Goal: Task Accomplishment & Management: Complete application form

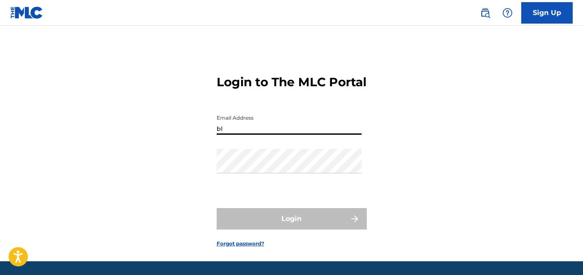
type input "[EMAIL_ADDRESS][DOMAIN_NAME]"
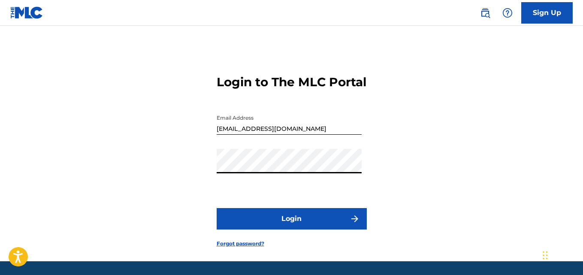
click at [302, 228] on button "Login" at bounding box center [291, 218] width 150 height 21
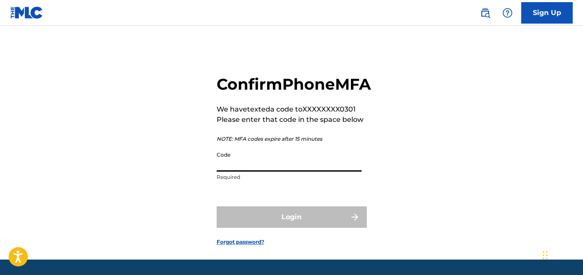
click at [288, 171] on input "Code" at bounding box center [288, 159] width 145 height 24
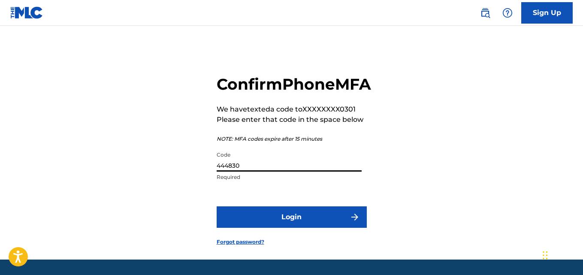
type input "444830"
click at [289, 228] on button "Login" at bounding box center [291, 216] width 150 height 21
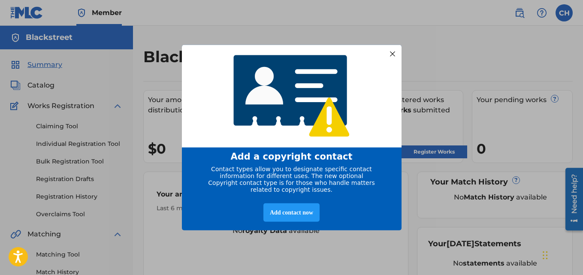
click at [390, 52] on div at bounding box center [391, 53] width 11 height 11
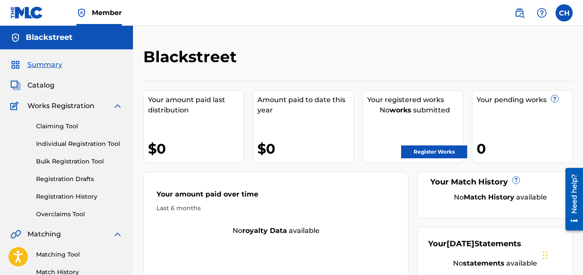
click at [51, 85] on span "Catalog" at bounding box center [40, 85] width 27 height 10
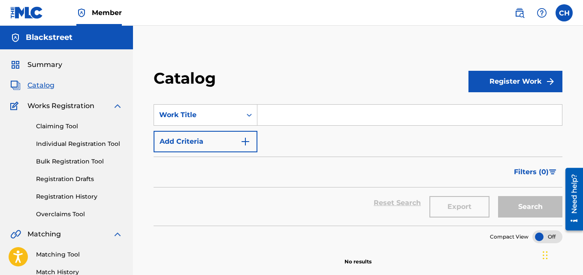
click at [58, 63] on span "Summary" at bounding box center [44, 65] width 35 height 10
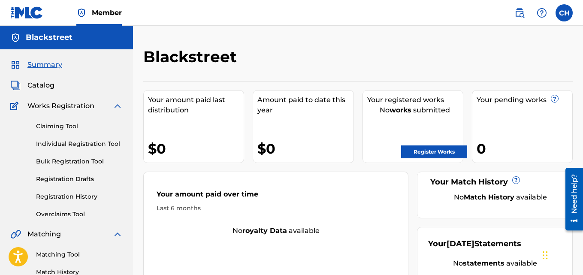
click at [563, 13] on label at bounding box center [563, 12] width 17 height 17
click at [564, 13] on input "CH [PERSON_NAME] [PERSON_NAME][EMAIL_ADDRESS][DOMAIN_NAME] Notification Prefere…" at bounding box center [564, 13] width 0 height 0
click at [563, 13] on div "CH CH [PERSON_NAME] [PERSON_NAME][EMAIL_ADDRESS][DOMAIN_NAME] Notification Pref…" at bounding box center [563, 12] width 17 height 17
click at [567, 15] on label at bounding box center [563, 12] width 17 height 17
click at [564, 13] on input "CH [PERSON_NAME] [PERSON_NAME][EMAIL_ADDRESS][DOMAIN_NAME] Notification Prefere…" at bounding box center [564, 13] width 0 height 0
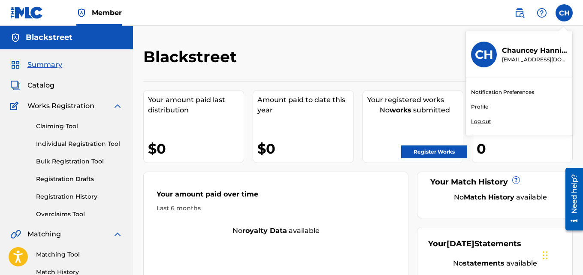
click at [484, 105] on link "Profile" at bounding box center [479, 107] width 17 height 8
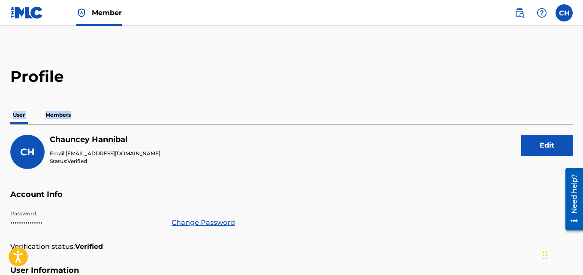
drag, startPoint x: 582, startPoint y: 77, endPoint x: 583, endPoint y: 105, distance: 27.9
click at [582, 105] on html "Accessibility Screen-Reader Guide, Feedback, and Issue Reporting | New window C…" at bounding box center [291, 137] width 583 height 275
click at [66, 115] on p "Members" at bounding box center [58, 115] width 30 height 18
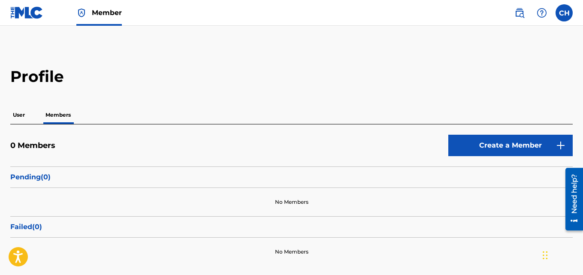
click at [473, 151] on link "Create a Member" at bounding box center [510, 145] width 124 height 21
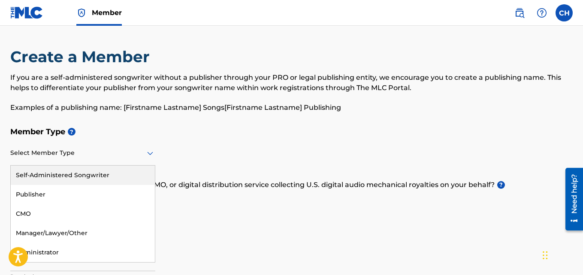
click at [150, 152] on icon at bounding box center [150, 153] width 10 height 10
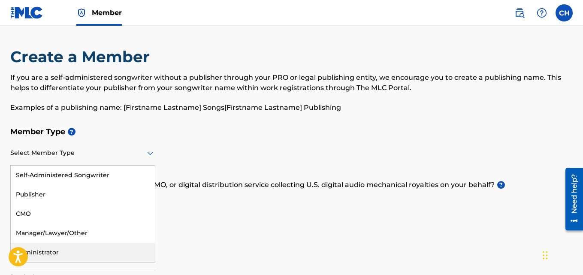
click at [127, 250] on div "Administrator" at bounding box center [83, 252] width 144 height 19
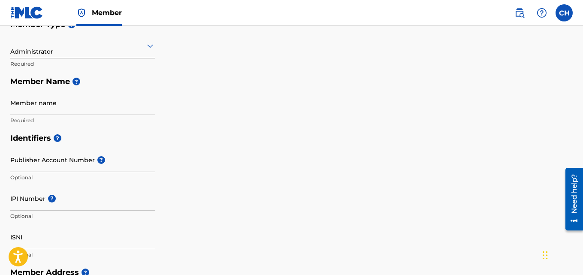
scroll to position [120, 0]
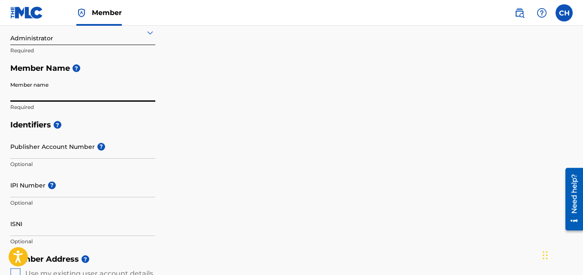
click at [92, 94] on input "Member name" at bounding box center [82, 89] width 145 height 24
type input "[PERSON_NAME]"
type input "[STREET_ADDRESS]"
type input "Unit 203"
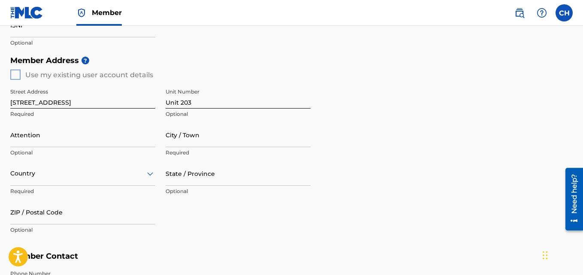
scroll to position [320, 0]
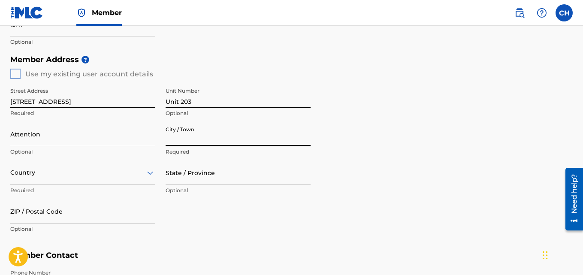
click at [237, 144] on input "City / Town" at bounding box center [237, 134] width 145 height 24
type input "[GEOGRAPHIC_DATA]"
type input "[PERSON_NAME]"
type input "[GEOGRAPHIC_DATA]"
type input "NV"
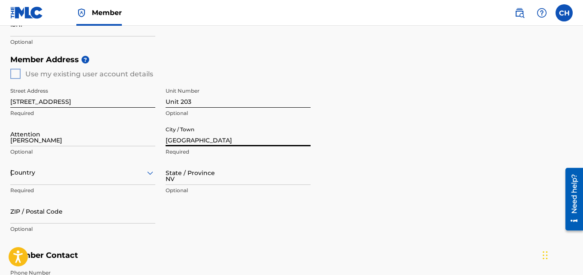
type input "89108"
type input "1"
type input "310"
type input "8090641"
type input "[EMAIL_ADDRESS][DOMAIN_NAME]"
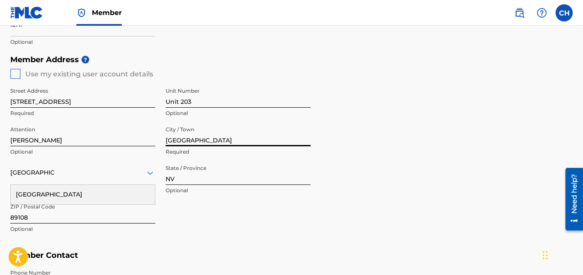
scroll to position [464, 0]
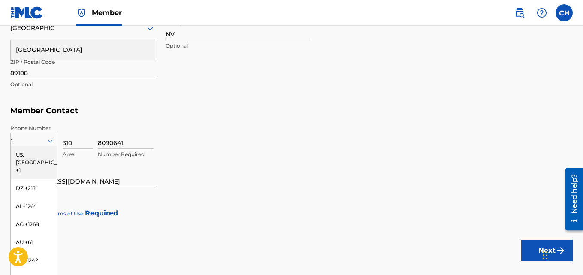
click at [40, 151] on div "US, [GEOGRAPHIC_DATA] +1" at bounding box center [34, 162] width 46 height 33
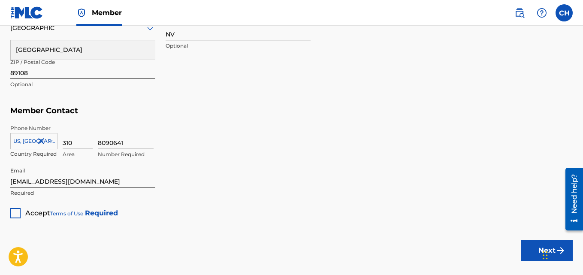
click at [16, 213] on div at bounding box center [15, 213] width 10 height 10
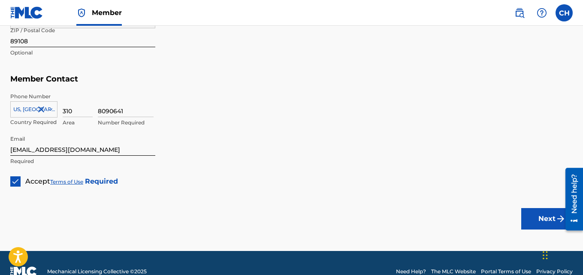
scroll to position [513, 0]
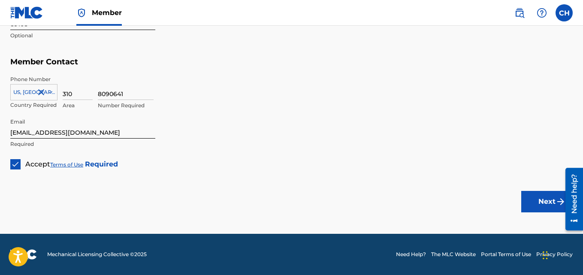
click at [541, 202] on button "Next" at bounding box center [546, 201] width 51 height 21
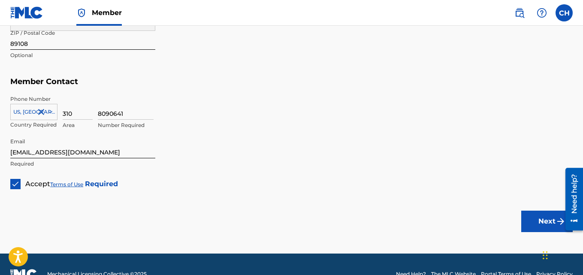
scroll to position [495, 0]
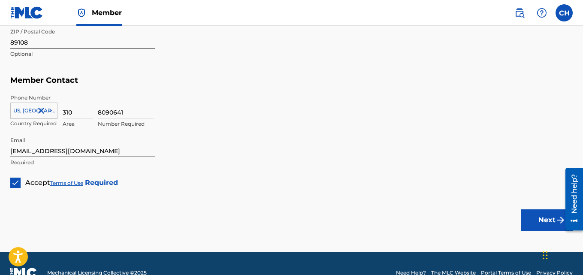
click at [537, 215] on button "Next" at bounding box center [546, 219] width 51 height 21
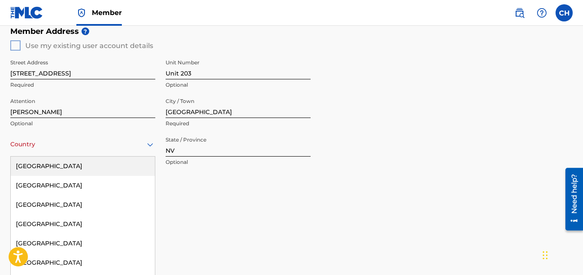
scroll to position [359, 0]
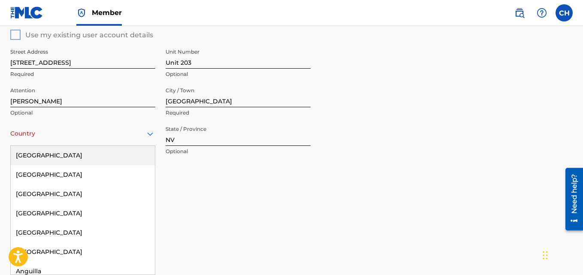
click at [131, 141] on div "Country" at bounding box center [82, 133] width 145 height 24
click at [104, 157] on div "[GEOGRAPHIC_DATA]" at bounding box center [83, 155] width 144 height 19
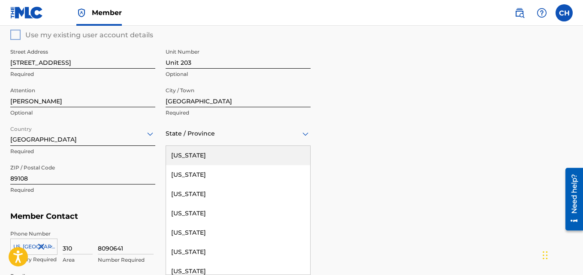
click at [281, 135] on div at bounding box center [237, 133] width 145 height 11
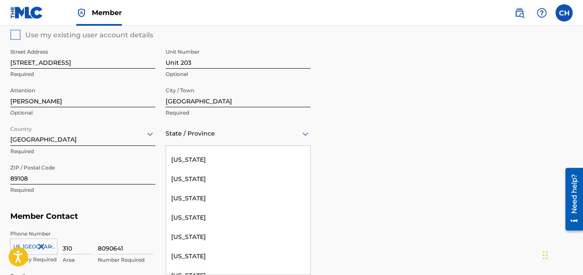
scroll to position [529, 0]
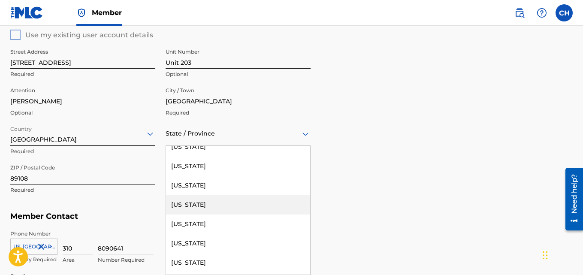
click at [241, 203] on div "[US_STATE]" at bounding box center [238, 204] width 144 height 19
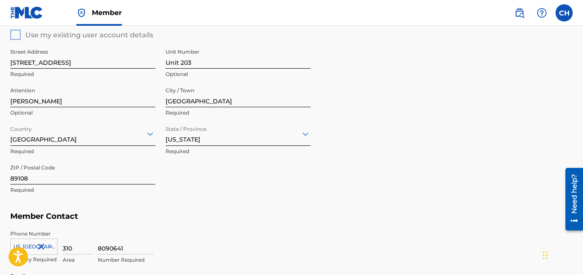
click at [349, 209] on h5 "Member Contact" at bounding box center [291, 216] width 562 height 18
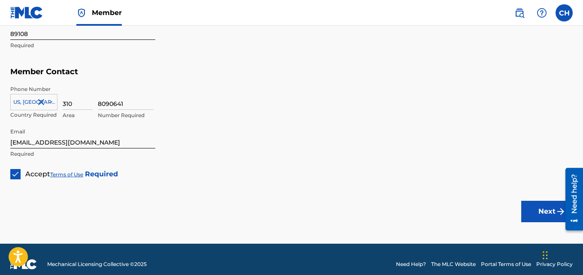
scroll to position [505, 0]
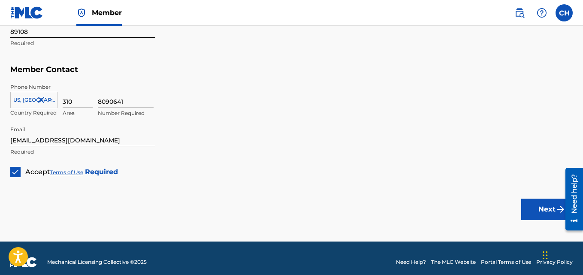
click at [527, 207] on button "Next" at bounding box center [546, 208] width 51 height 21
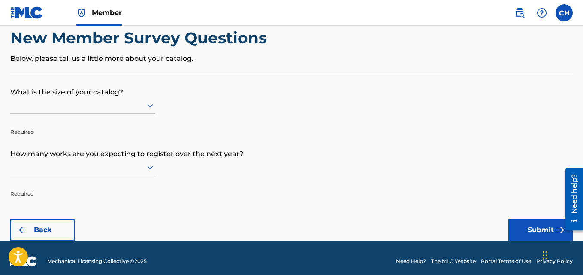
scroll to position [26, 0]
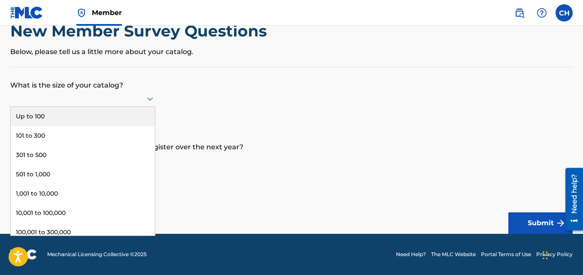
click at [153, 99] on icon at bounding box center [150, 98] width 10 height 10
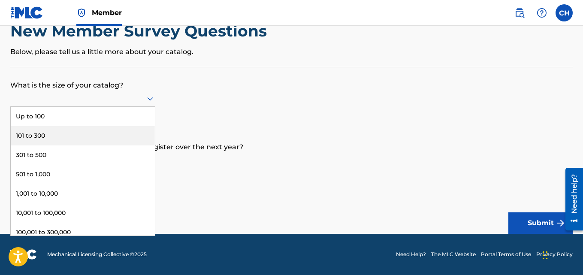
click at [141, 135] on div "101 to 300" at bounding box center [83, 135] width 144 height 19
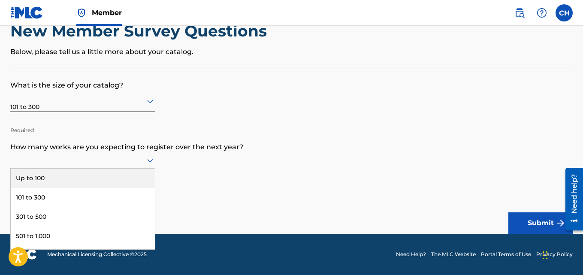
click at [152, 156] on icon at bounding box center [150, 160] width 10 height 10
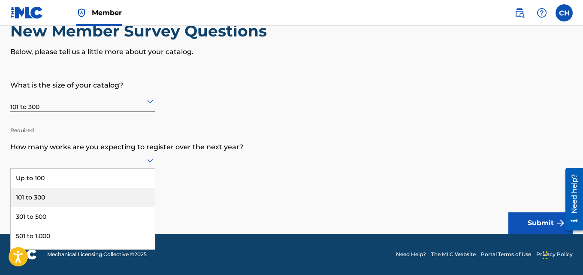
click at [138, 200] on div "101 to 300" at bounding box center [83, 197] width 144 height 19
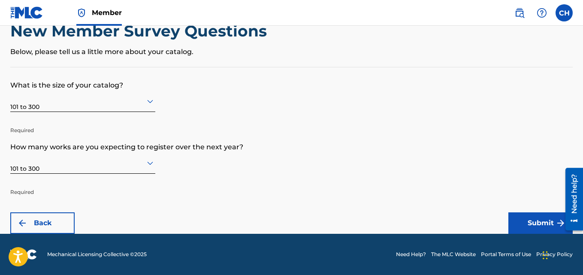
click at [527, 220] on button "Submit" at bounding box center [540, 222] width 64 height 21
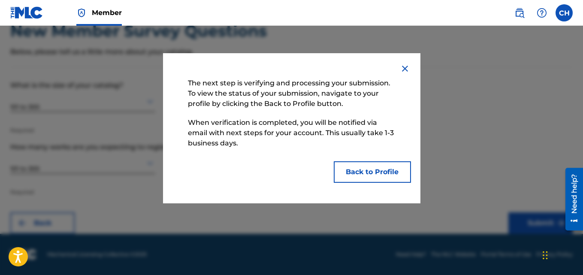
click at [379, 168] on button "Back to Profile" at bounding box center [371, 171] width 77 height 21
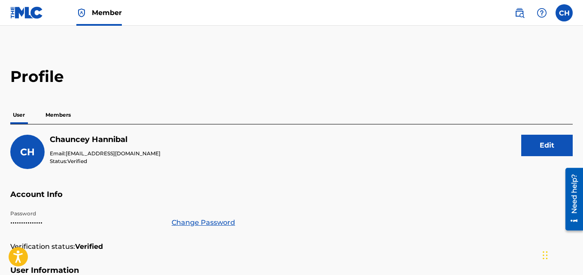
click at [559, 18] on label at bounding box center [563, 12] width 17 height 17
click at [564, 13] on input "CH [PERSON_NAME] [PERSON_NAME][EMAIL_ADDRESS][DOMAIN_NAME] Notification Prefere…" at bounding box center [564, 13] width 0 height 0
click at [559, 18] on div "CH CH [PERSON_NAME] [PERSON_NAME][EMAIL_ADDRESS][DOMAIN_NAME] Notification Pref…" at bounding box center [563, 12] width 17 height 17
click at [55, 114] on p "Members" at bounding box center [58, 115] width 30 height 18
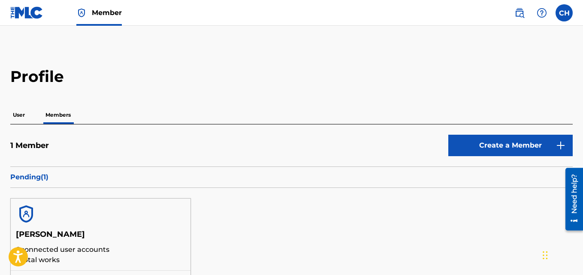
click at [17, 118] on p "User" at bounding box center [18, 115] width 17 height 18
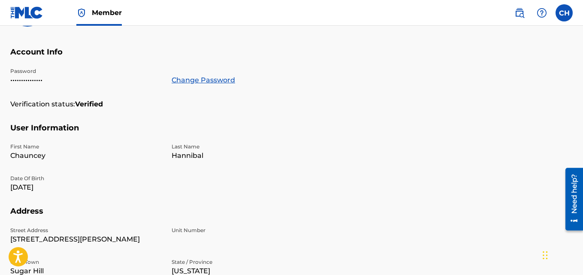
scroll to position [146, 0]
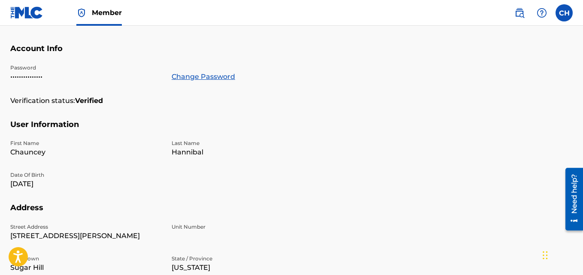
click at [574, 176] on div "Need help?" at bounding box center [574, 193] width 12 height 39
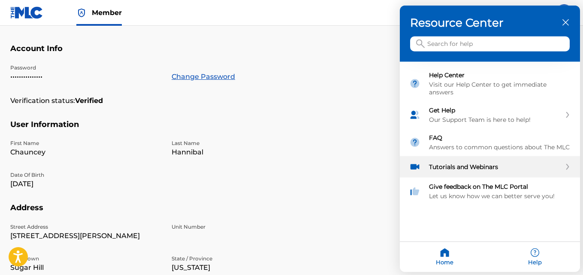
click at [493, 167] on div "Tutorials and Webinars" at bounding box center [495, 167] width 132 height 8
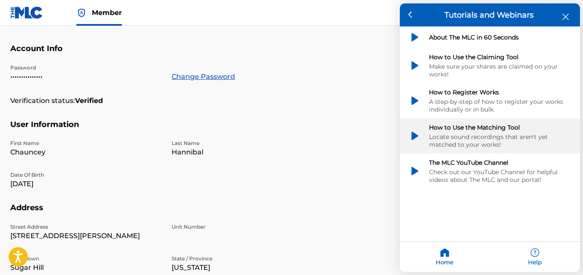
click at [513, 130] on div "How to Use the Matching Tool" at bounding box center [499, 127] width 141 height 8
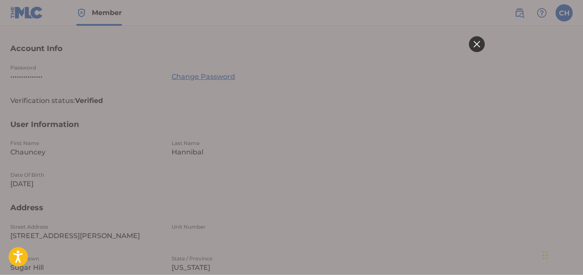
scroll to position [0, 0]
click at [478, 48] on div at bounding box center [476, 44] width 16 height 16
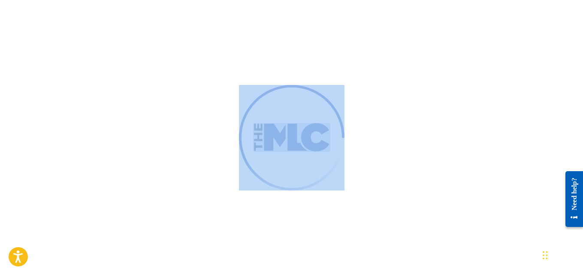
drag, startPoint x: 582, startPoint y: 93, endPoint x: 585, endPoint y: 157, distance: 63.9
click at [582, 157] on html "Accessibility Screen-Reader Guide, Feedback, and Issue Reporting | New window M…" at bounding box center [291, 137] width 583 height 275
click at [534, 148] on div at bounding box center [291, 137] width 583 height 275
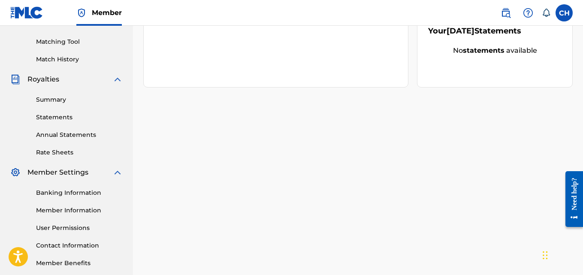
scroll to position [214, 0]
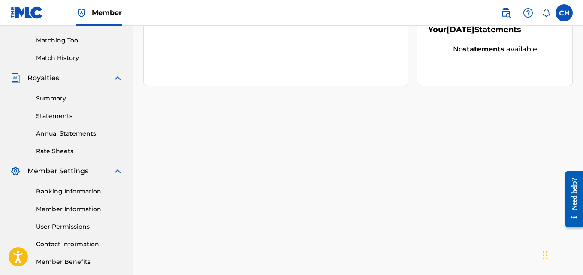
click at [66, 119] on link "Statements" at bounding box center [79, 115] width 87 height 9
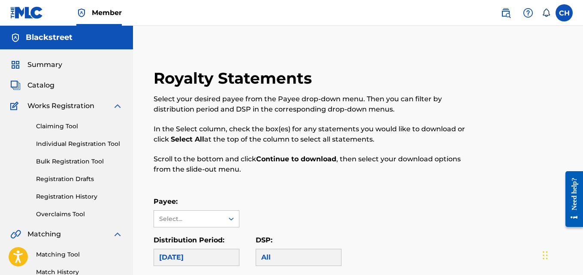
click at [85, 88] on div "Catalog" at bounding box center [66, 85] width 112 height 10
click at [51, 87] on span "Catalog" at bounding box center [40, 85] width 27 height 10
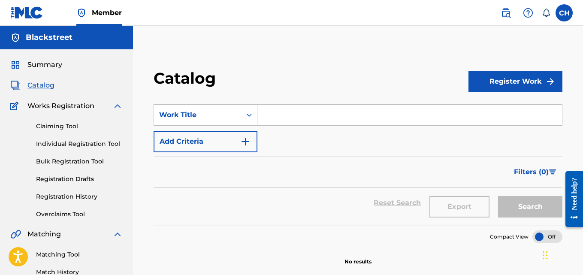
click at [239, 143] on button "Add Criteria" at bounding box center [205, 141] width 104 height 21
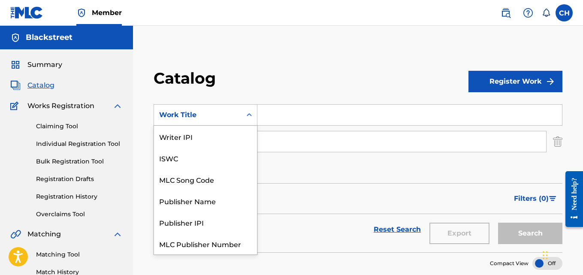
click at [248, 117] on icon "Search Form" at bounding box center [249, 115] width 9 height 9
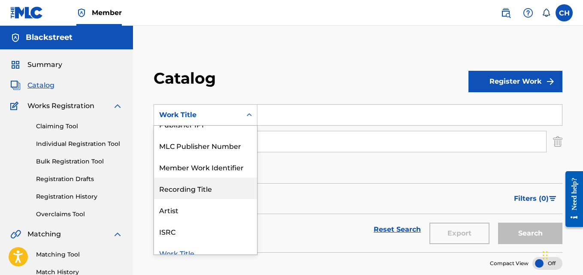
scroll to position [107, 0]
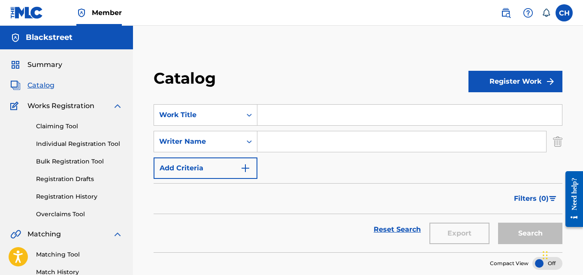
click at [303, 112] on input "Search Form" at bounding box center [409, 115] width 304 height 21
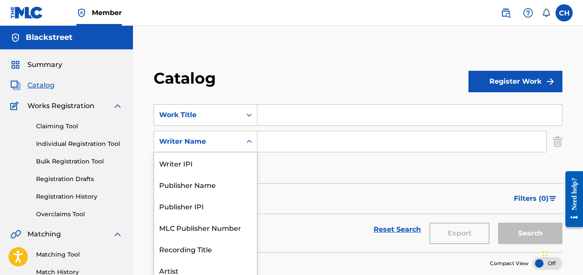
scroll to position [5, 0]
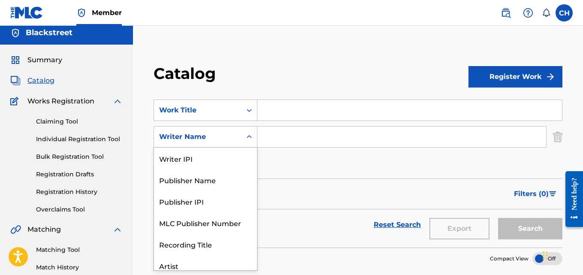
click at [249, 146] on div "Search Form" at bounding box center [248, 136] width 15 height 21
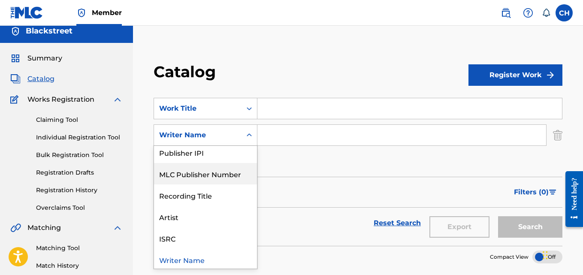
scroll to position [49, 0]
click at [289, 219] on div "Reset Search Export Search" at bounding box center [357, 222] width 409 height 31
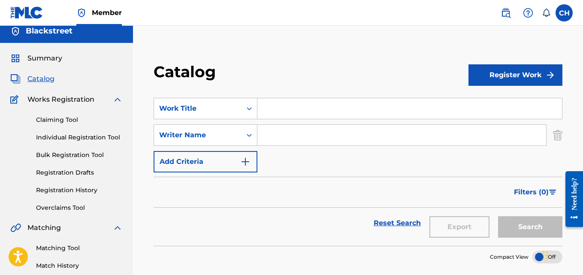
click at [555, 132] on img "Search Form" at bounding box center [557, 134] width 9 height 21
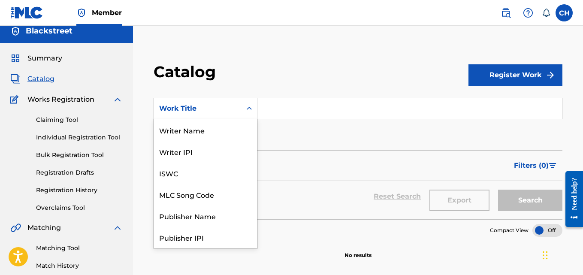
click at [247, 108] on icon "Search Form" at bounding box center [249, 108] width 9 height 9
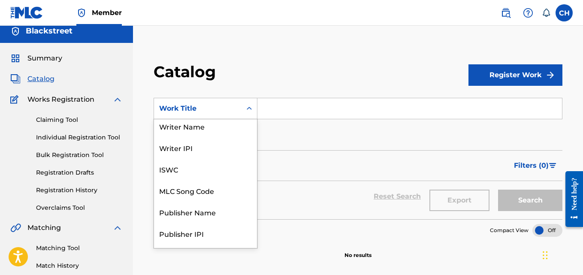
scroll to position [0, 0]
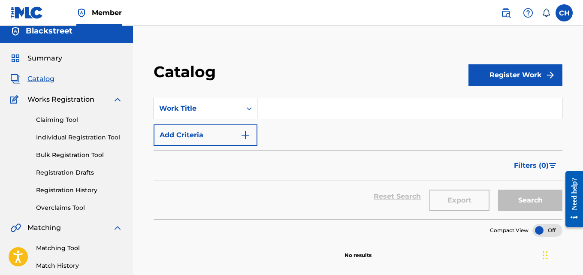
click at [568, 9] on label at bounding box center [563, 12] width 17 height 17
click at [564, 13] on input "CH [PERSON_NAME] [PERSON_NAME][EMAIL_ADDRESS][DOMAIN_NAME] Notification Prefere…" at bounding box center [564, 13] width 0 height 0
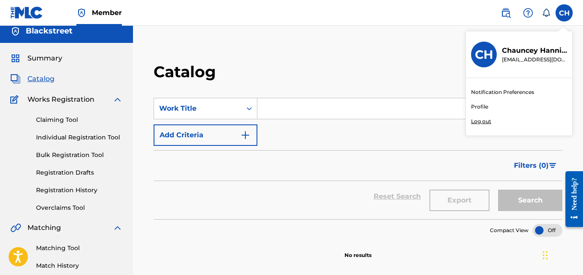
click at [480, 123] on p "Log out" at bounding box center [481, 121] width 20 height 8
click at [564, 13] on input "CH [PERSON_NAME] [PERSON_NAME][EMAIL_ADDRESS][DOMAIN_NAME] Notification Prefere…" at bounding box center [564, 13] width 0 height 0
